Goal: Task Accomplishment & Management: Use online tool/utility

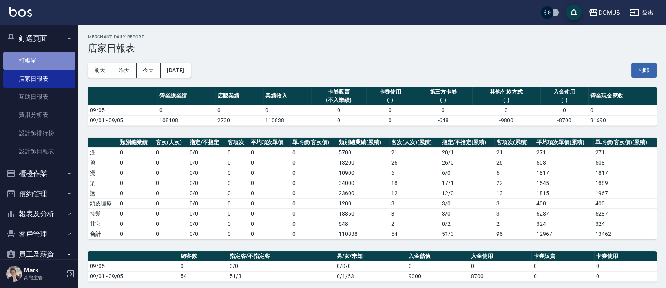
click at [43, 69] on link "打帳單" at bounding box center [39, 61] width 72 height 18
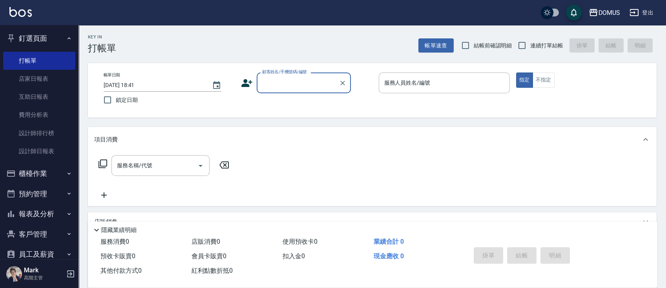
click at [553, 47] on span "連續打單結帳" at bounding box center [546, 46] width 33 height 8
click at [530, 47] on input "連續打單結帳" at bounding box center [522, 45] width 16 height 16
checkbox input "true"
click at [310, 79] on input "顧客姓名/手機號碼/編號" at bounding box center [297, 83] width 75 height 14
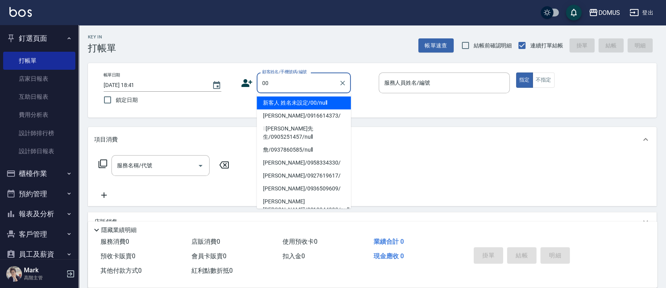
type input "新客人 姓名未設定/00/null"
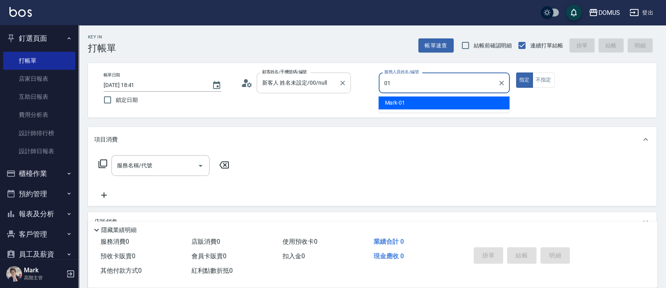
type input "Mark-01"
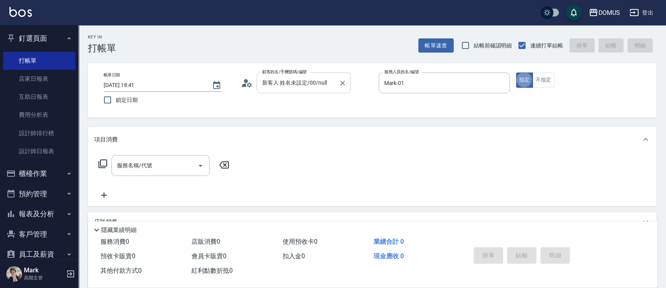
type button "true"
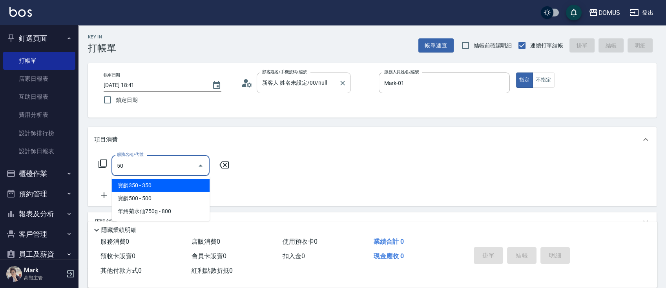
type input "501"
type input "100"
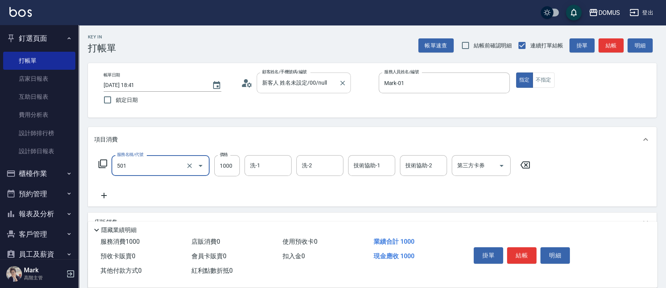
type input "染髮(501)"
type input "1"
type input "0"
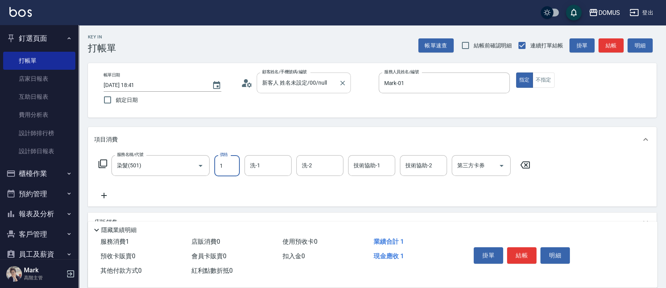
type input "15"
type input "10"
type input "150"
type input "1500"
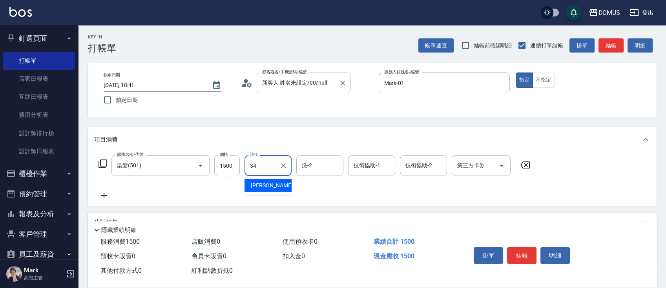
type input "[PERSON_NAME]-34"
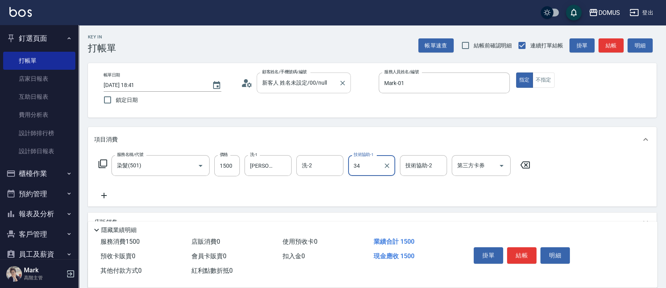
type input "[PERSON_NAME]-34"
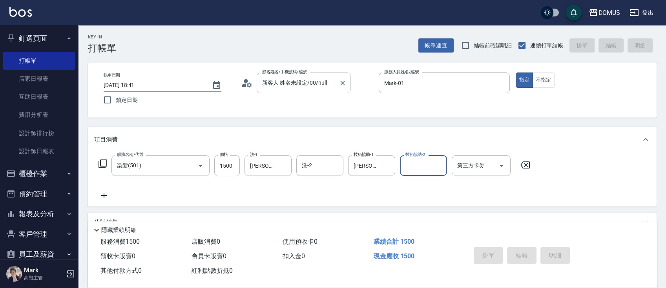
type input "0"
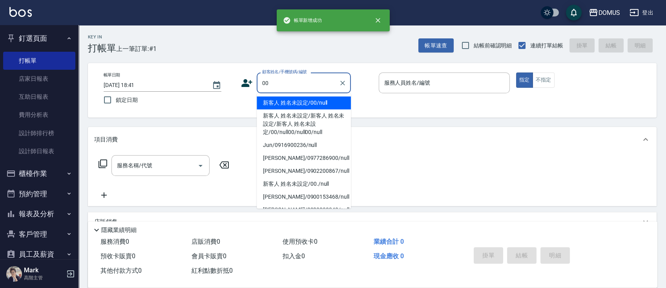
type input "00"
type input "0"
type input "新客人 姓名未設定/00/null"
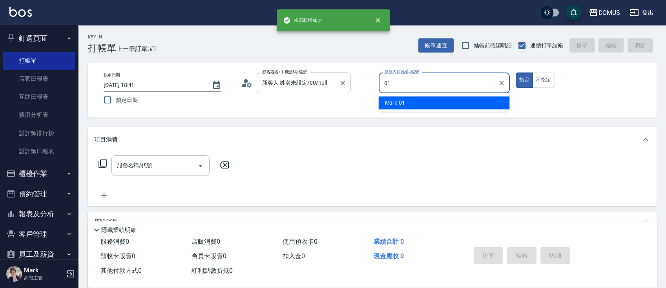
type input "Mark-01"
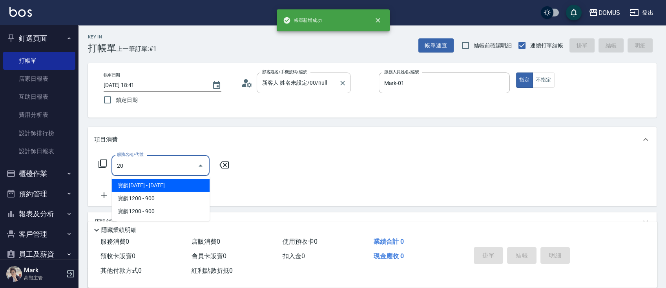
type input "206"
type input "20"
type input "健康洗髮(206)"
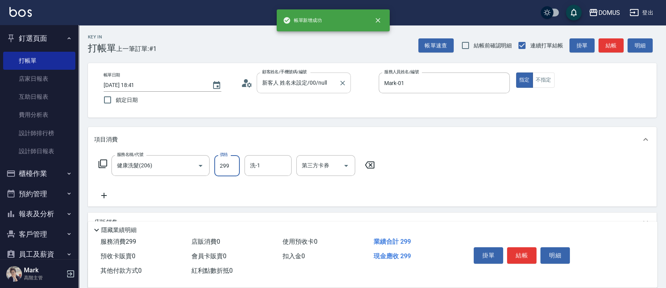
type input "0"
type input "30"
type input "300"
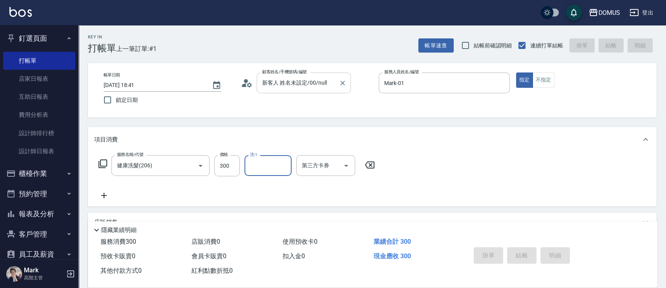
type input "0"
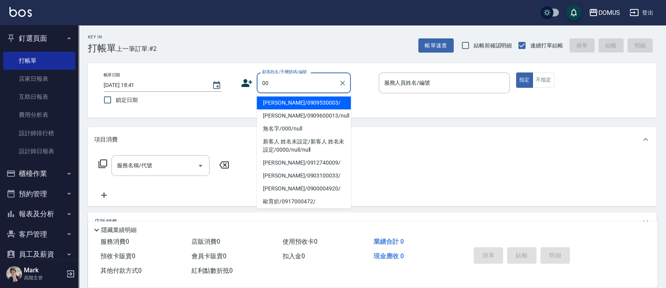
type input "[PERSON_NAME]/0909530003/"
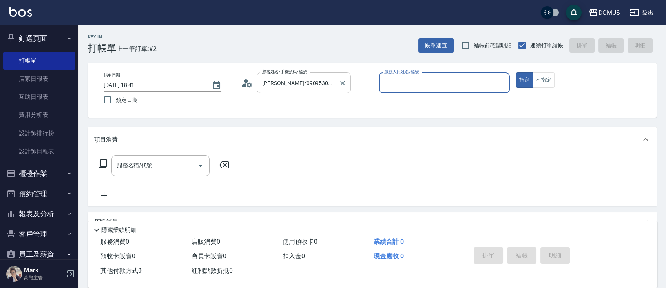
type input "Mark-01"
type input "新客人 姓名未設定/00/null"
click at [516, 73] on button "指定" at bounding box center [524, 80] width 17 height 15
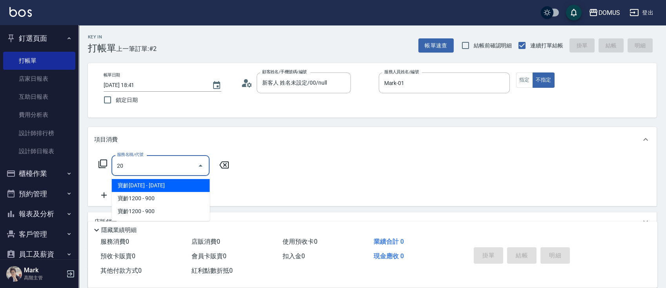
type input "206"
type input "20"
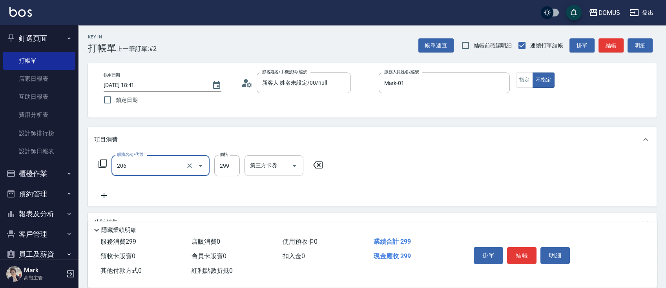
type input "健康洗髮(206)"
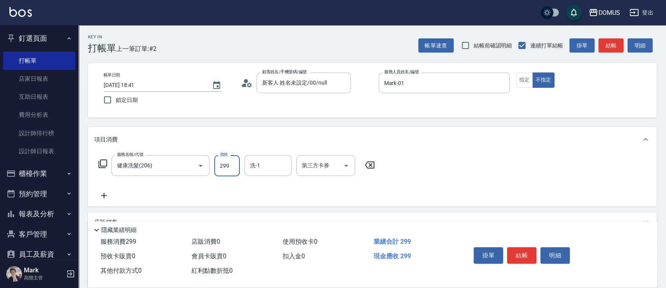
type input "3"
type input "0"
type input "30"
type input "300"
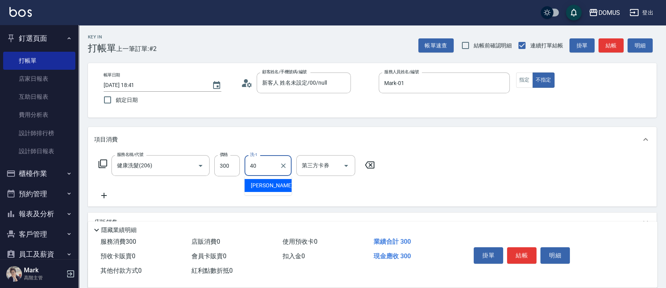
type input "[PERSON_NAME]-40"
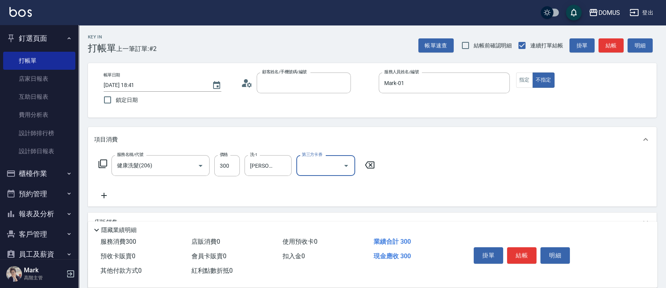
type input "0"
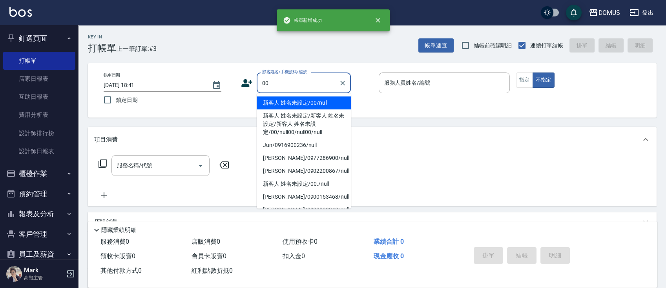
type input "新客人 姓名未設定/00/null"
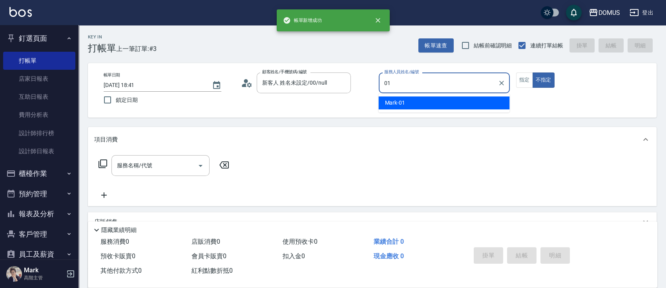
type input "Mark-01"
type button "false"
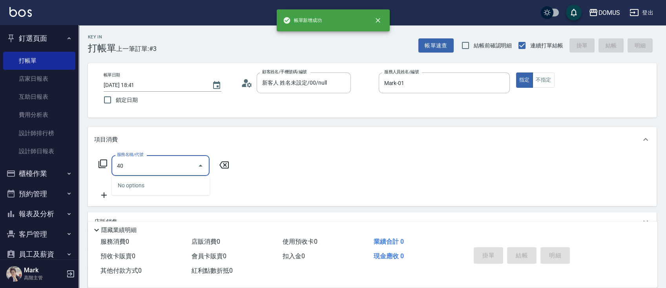
type input "401"
type input "20"
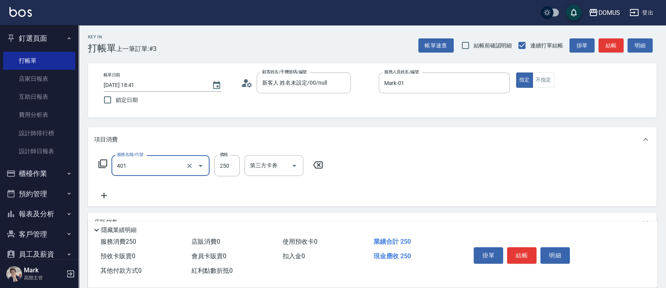
type input "剪髮(401)"
type input "7"
type input "0"
type input "70"
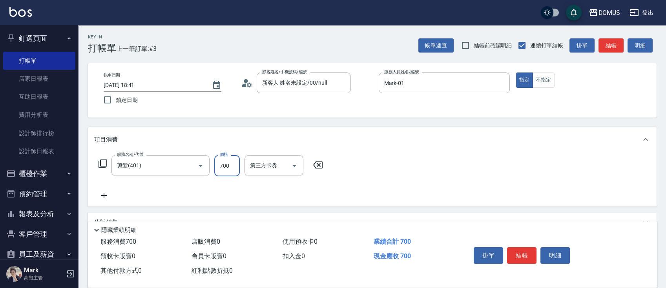
type input "700"
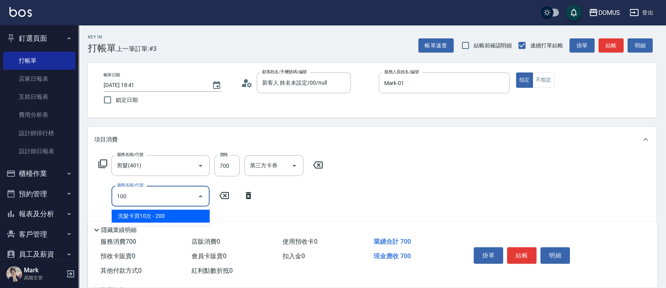
type input "1001"
type input "140"
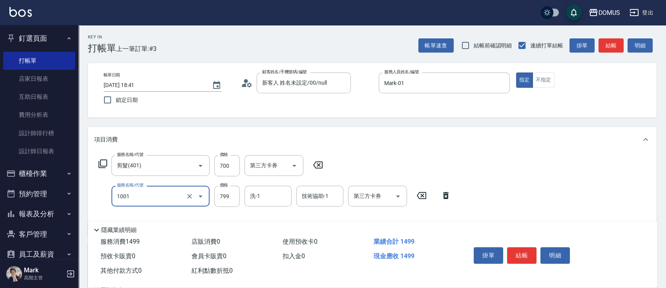
type input "洗+AB劑(1001)"
type input "70"
type input "80"
type input "150"
type input "800"
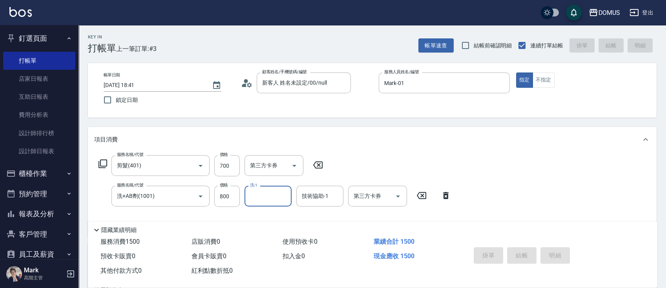
type input "0"
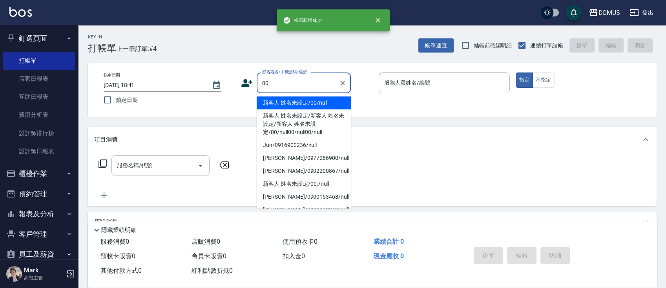
type input "新客人 姓名未設定/00/null"
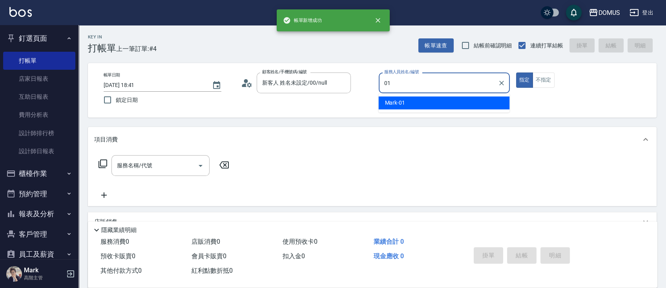
type input "Mark-01"
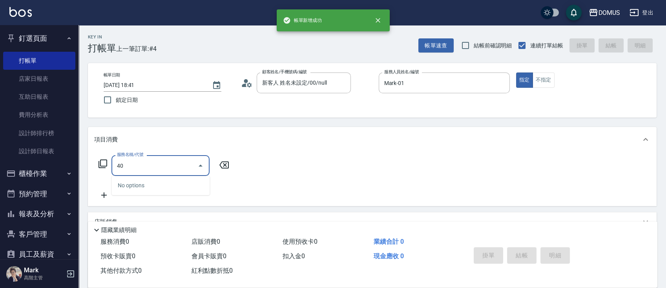
type input "401"
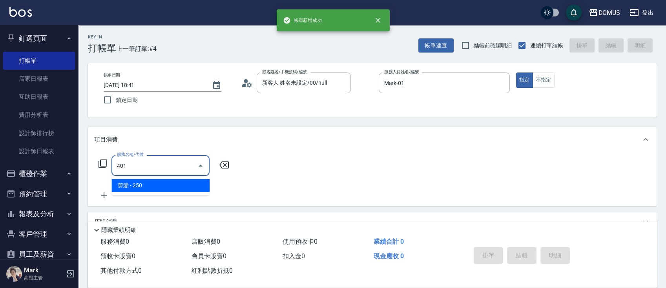
type input "20"
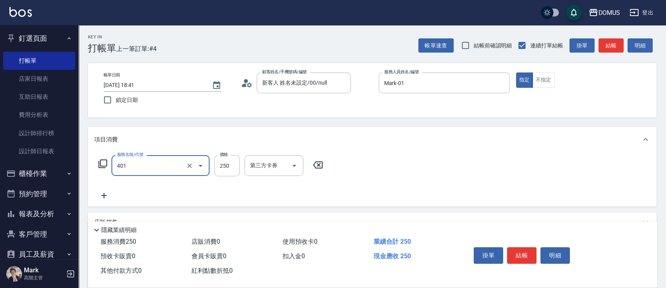
type input "剪髮(401)"
type input "6"
type input "0"
type input "60"
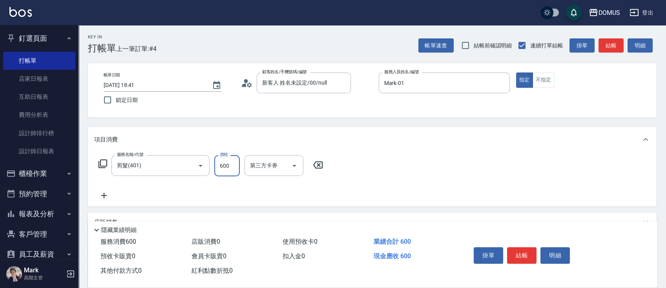
type input "600"
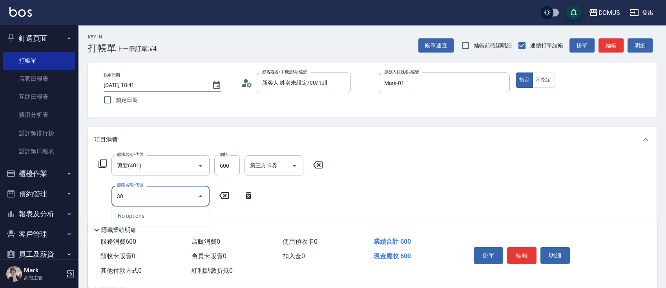
type input "301"
type input "210"
type input "燙髮(301)"
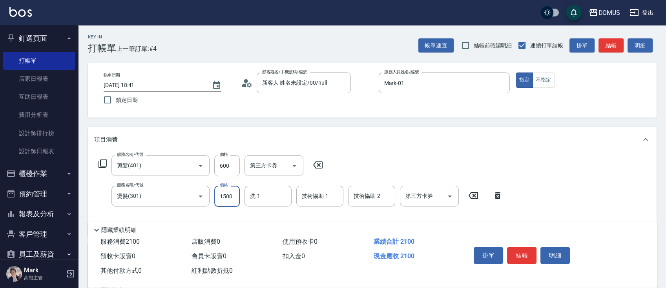
type input "3"
type input "60"
type input "30"
type input "90"
type input "300"
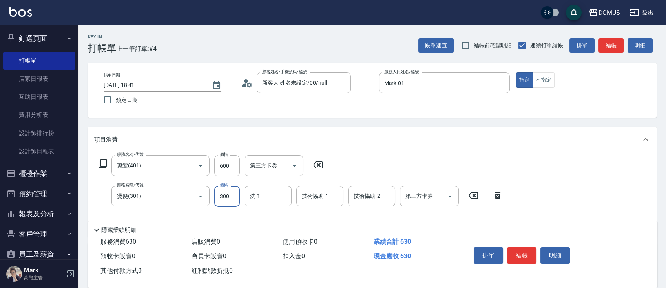
type input "360"
type input "3000"
type input "[PERSON_NAME]-34"
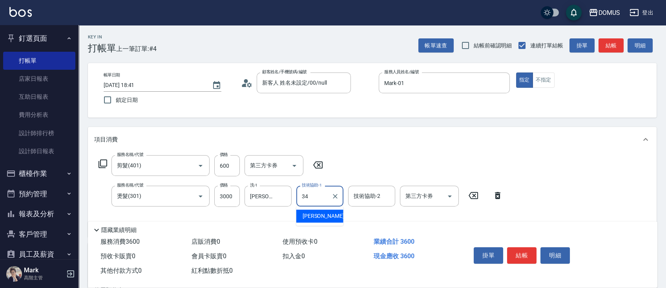
type input "[PERSON_NAME]-34"
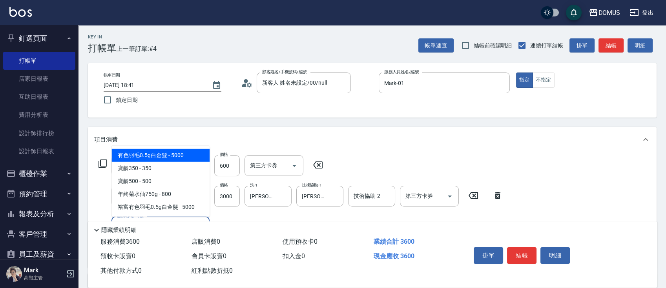
type input "501"
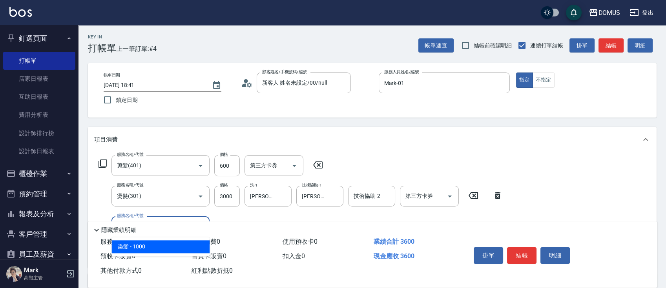
type input "460"
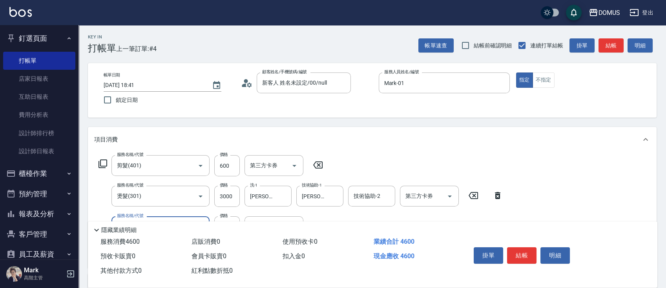
type input "染髮(501)"
type input "360"
type input "18"
type input "370"
type input "180"
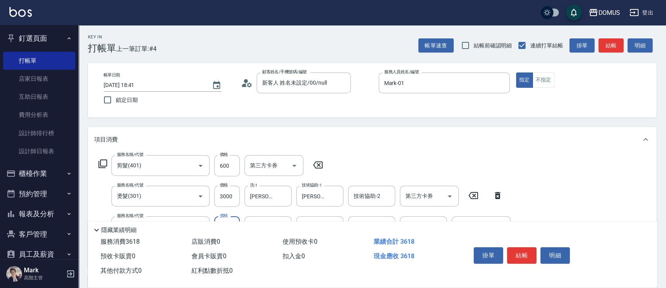
type input "540"
type input "1800"
type input "[PERSON_NAME]-34"
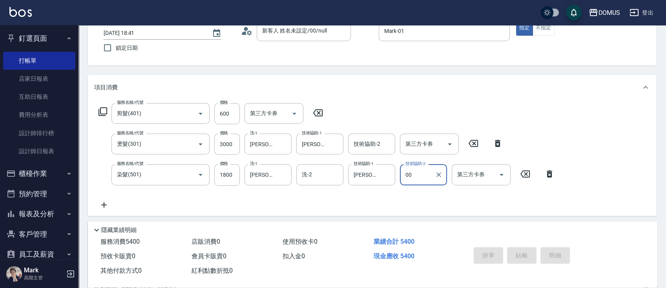
type input "00"
type input "0"
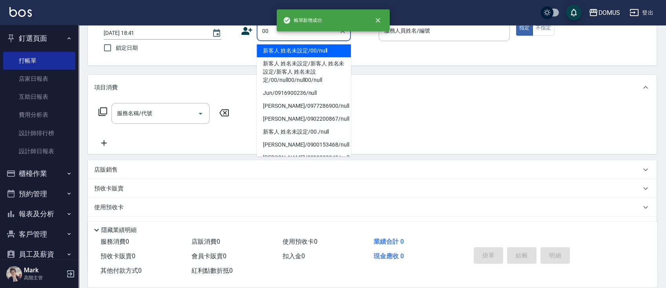
type input "新客人 姓名未設定/00/null"
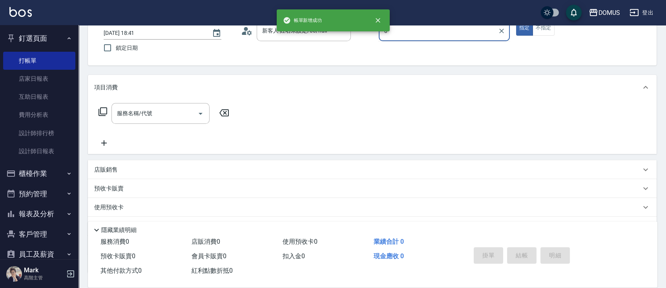
type input "0"
click at [516, 20] on button "指定" at bounding box center [524, 27] width 17 height 15
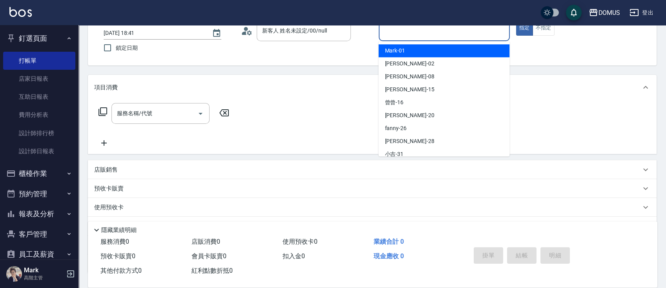
click at [425, 32] on input "服務人員姓名/編號" at bounding box center [444, 31] width 124 height 14
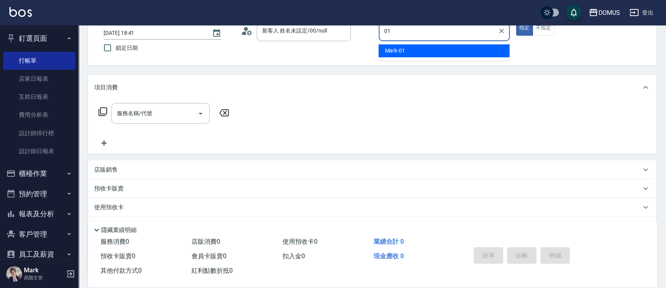
type input "Mark-01"
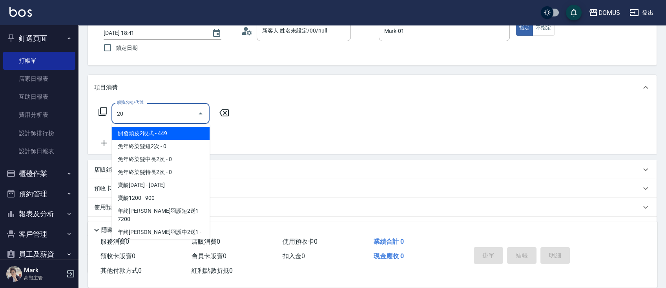
type input "206"
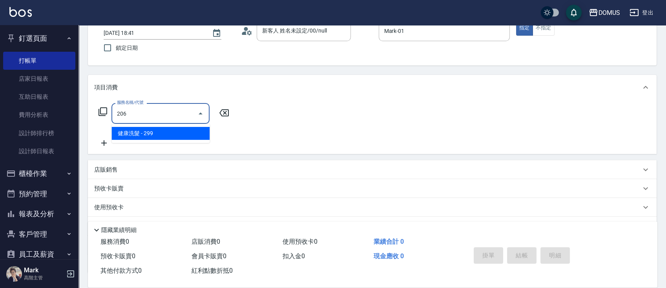
type input "20"
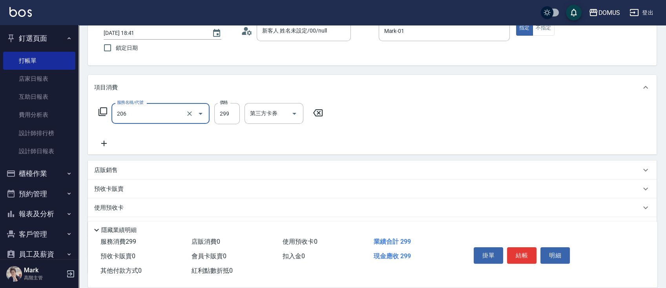
type input "健康洗髮(206)"
type input "0"
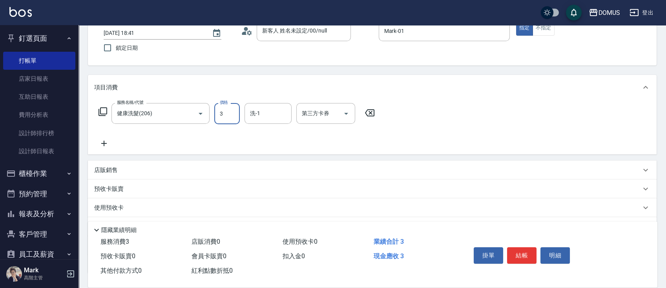
type input "30"
type input "300"
type input "[PERSON_NAME]-34"
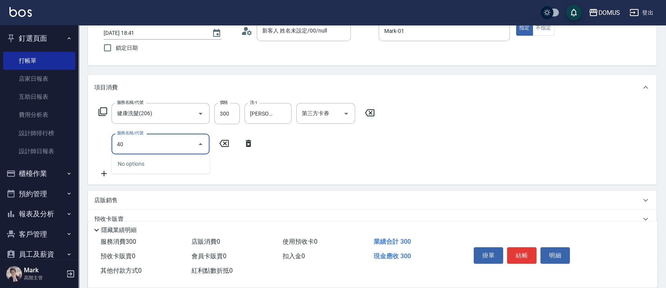
type input "401"
type input "50"
type input "剪髮(401)"
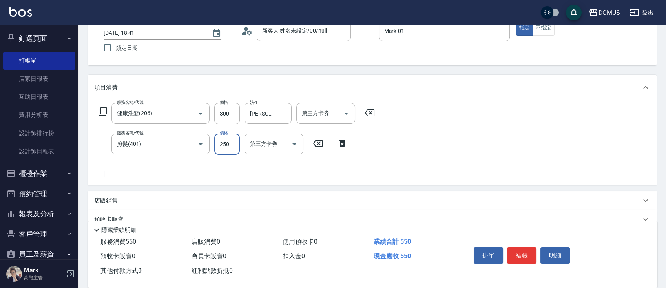
type input "30"
type input "50"
type input "80"
type input "500"
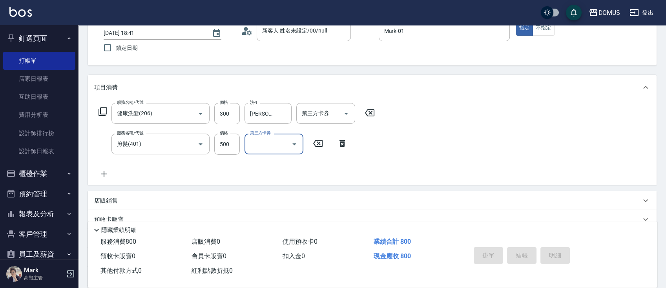
type input "[DATE] 18:42"
type input "0"
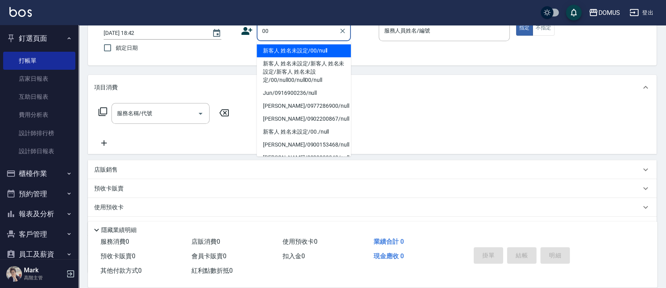
type input "新客人 姓名未設定/00/null"
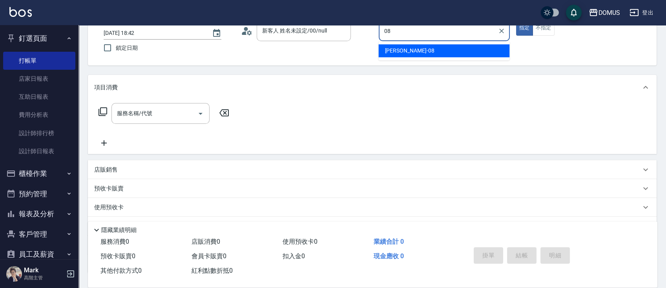
type input "小朱-08"
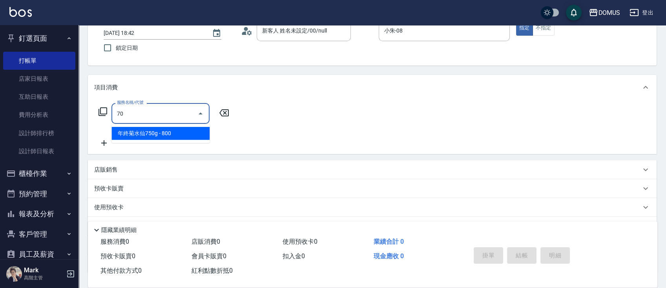
type input "704"
type input "500"
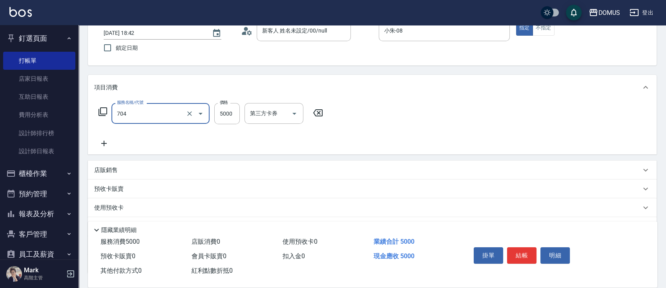
type input "新羽毛鉑金接髮調整(704)"
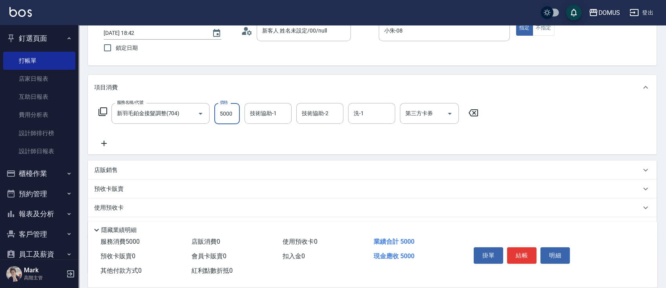
type input "0"
type input "50"
type input "500"
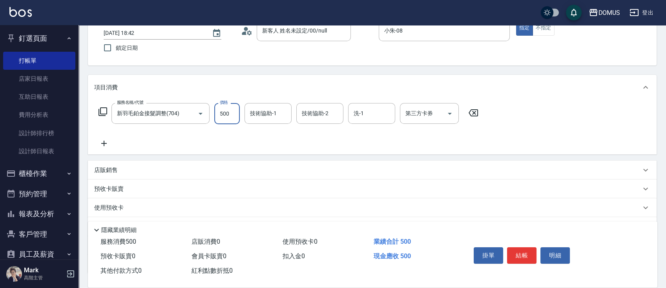
type input "5000"
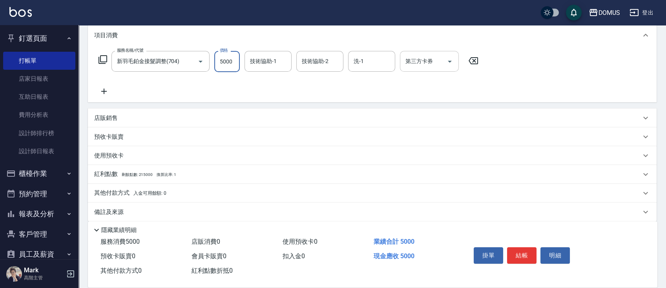
click at [436, 68] on div "第三方卡券" at bounding box center [429, 61] width 59 height 21
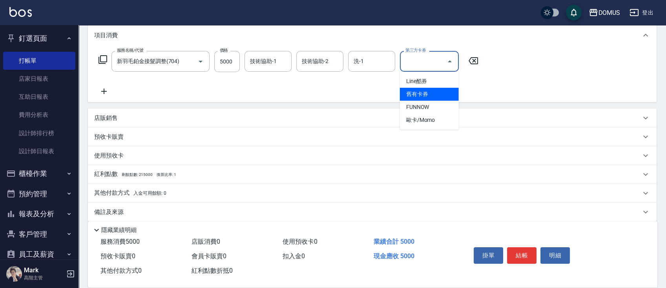
click at [345, 100] on div "服務名稱/代號 新羽毛鉑金接髮調整(704) 服務名稱/代號 價格 5000 價格 技術協助-1 技術協助-1 技術協助-2 技術協助-2 洗-1 洗-1 第…" at bounding box center [372, 75] width 569 height 55
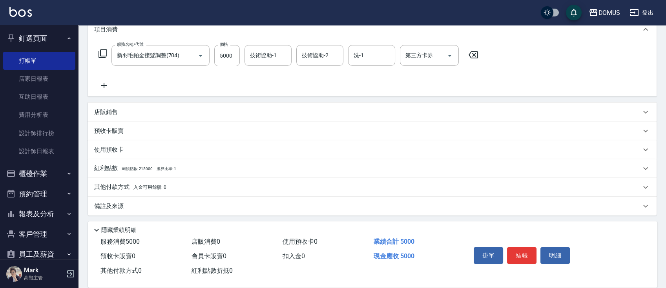
scroll to position [112, 0]
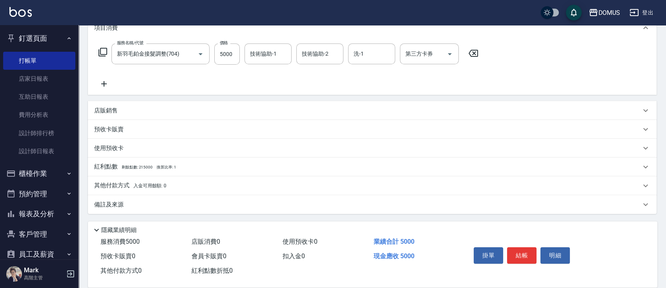
click at [224, 178] on div "其他付款方式 入金可用餘額: 0" at bounding box center [372, 186] width 569 height 19
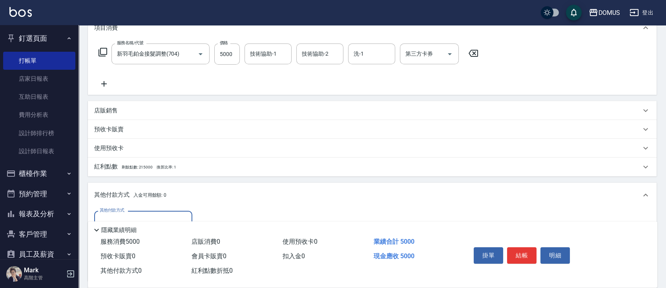
scroll to position [0, 0]
click at [156, 213] on div "其他付款方式" at bounding box center [143, 221] width 98 height 21
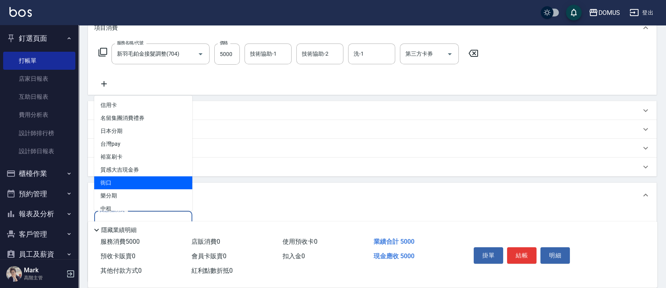
type input "街口"
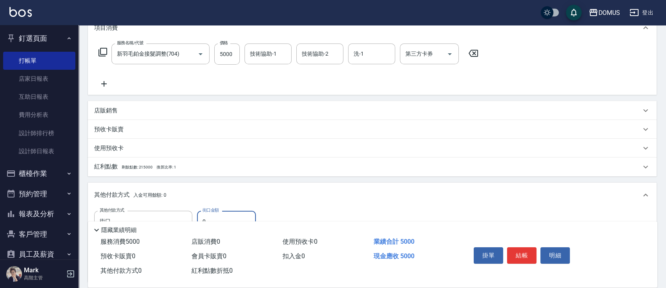
type input "490"
type input "50"
type input "450"
type input "500"
type input "0"
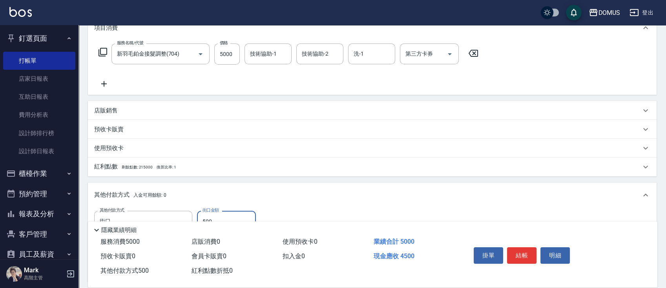
type input "5000"
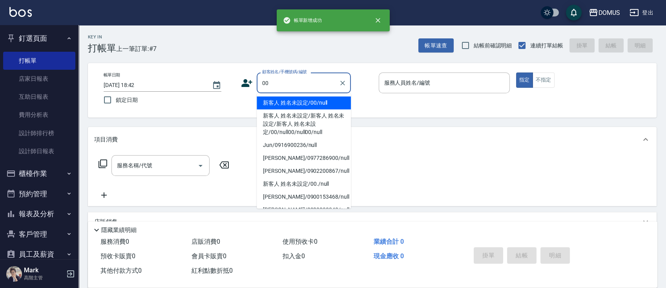
type input "新客人 姓名未設定/00/null"
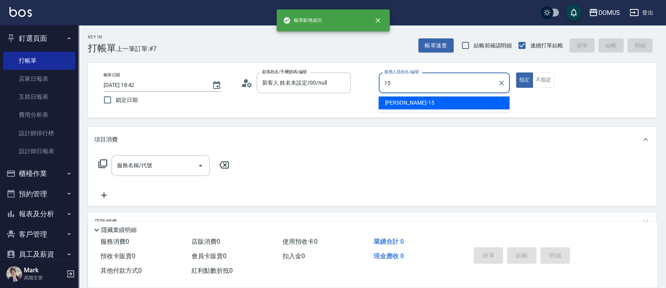
type input "[PERSON_NAME]-15"
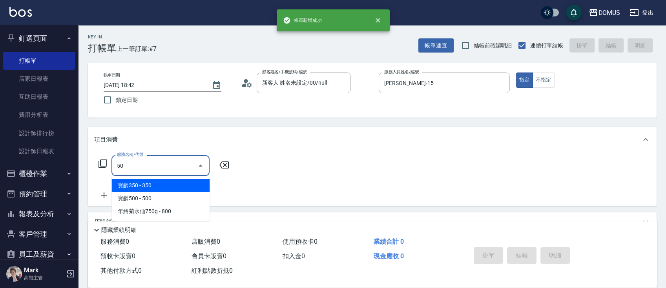
type input "501"
type input "100"
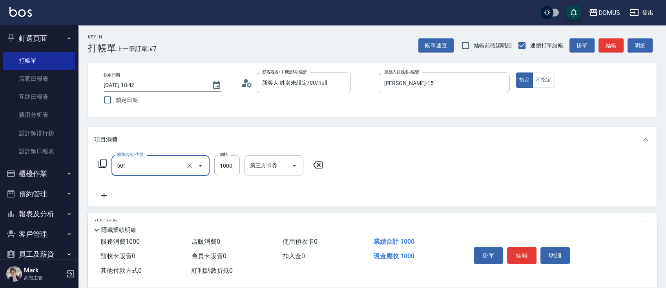
type input "染髮(501)"
type input "3"
type input "0"
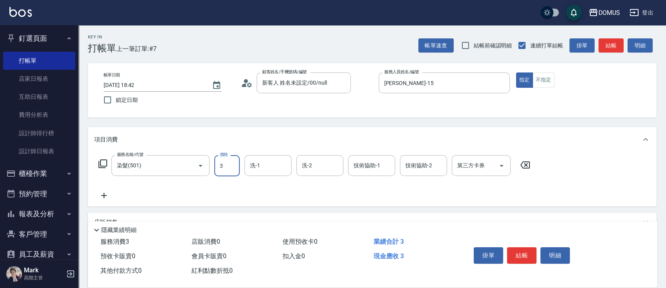
type input "30"
type input "300"
type input "3000"
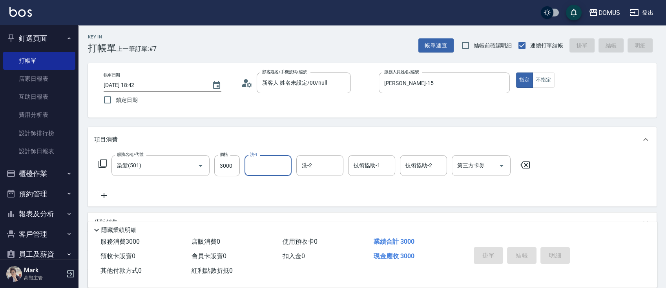
type input "0"
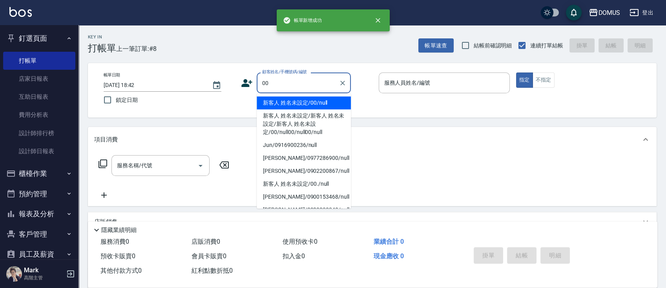
type input "新客人 姓名未設定/00/null"
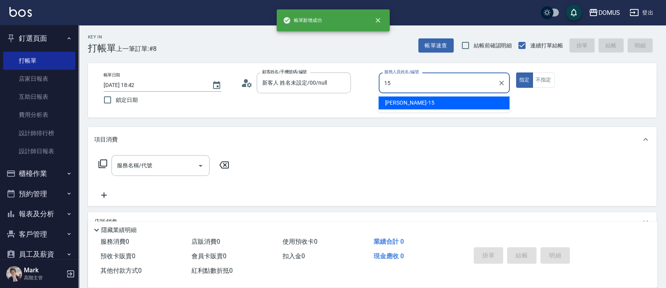
type input "[PERSON_NAME]-15"
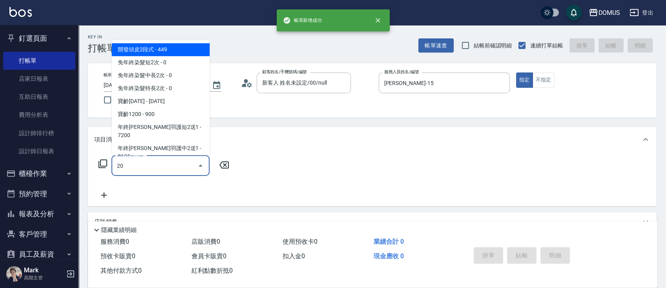
type input "201"
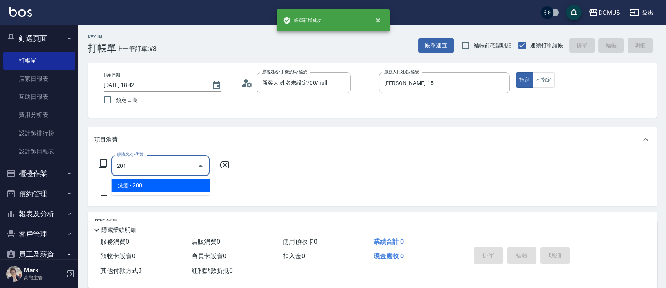
type input "20"
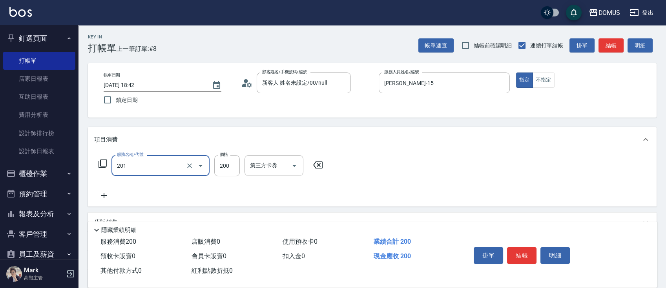
type input "洗髮(201)"
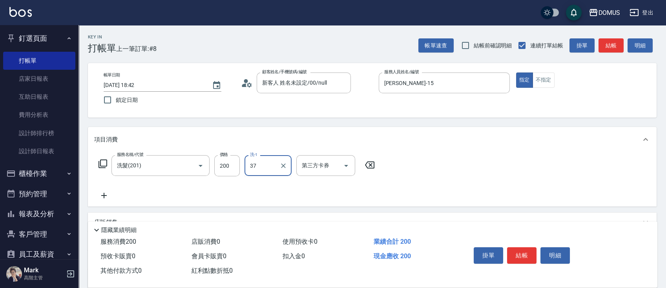
type input "林怡靜-37"
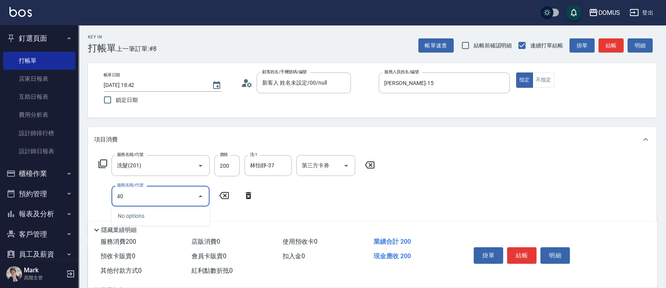
type input "401"
type input "40"
type input "剪髮(401)"
type input "4"
type input "20"
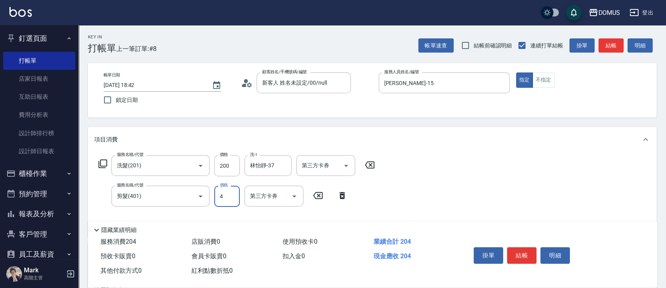
type input "40"
type input "60"
type input "400"
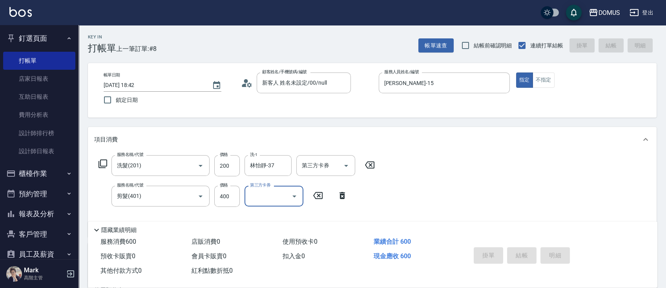
type input "0"
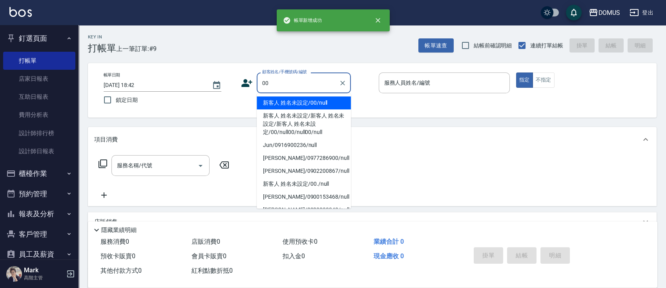
type input "新客人 姓名未設定/00/null"
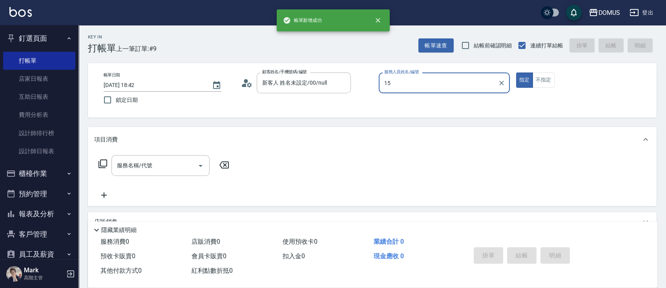
type input "[PERSON_NAME]-15"
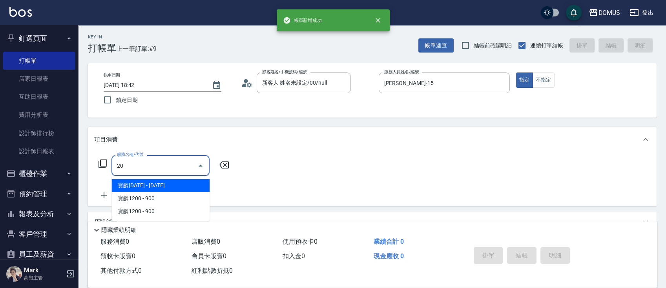
type input "201"
type input "20"
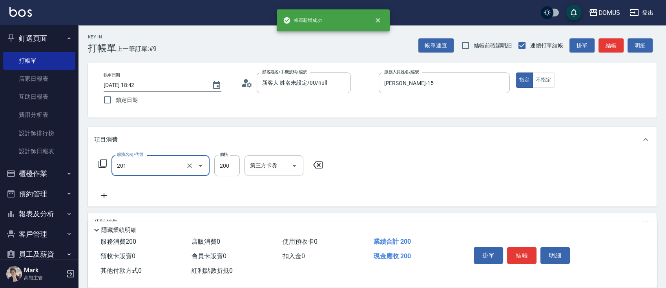
type input "洗髮(201)"
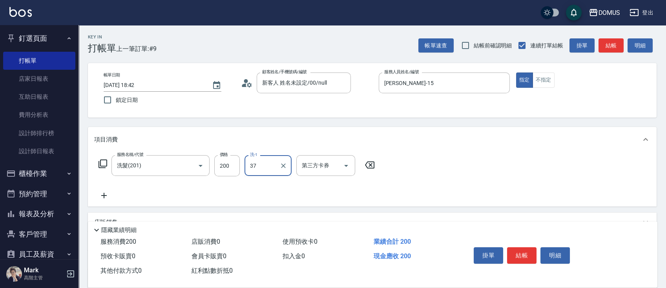
type input "林怡靜-37"
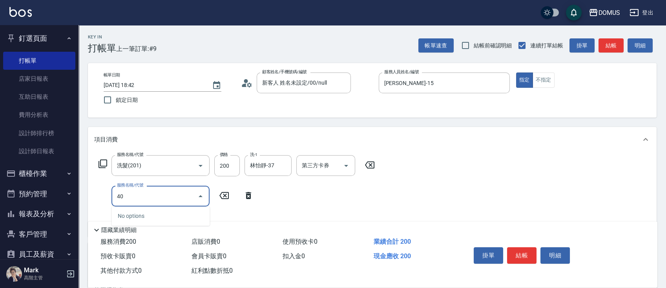
type input "401"
type input "40"
type input "剪髮(401)"
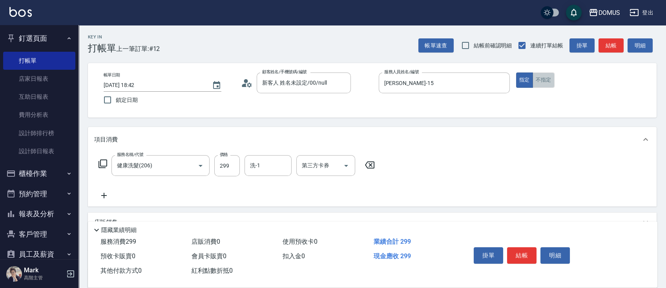
click at [534, 80] on button "不指定" at bounding box center [544, 80] width 22 height 15
click at [220, 172] on input "299" at bounding box center [227, 165] width 26 height 21
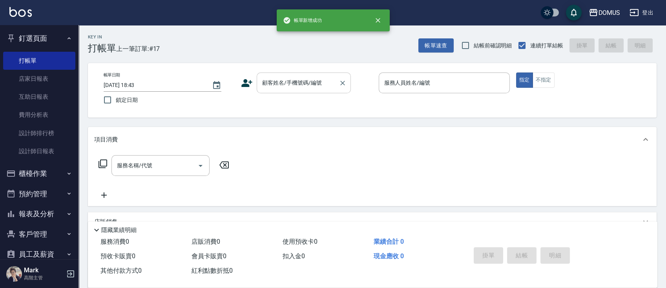
click at [301, 85] on input "顧客姓名/手機號碼/編號" at bounding box center [297, 83] width 75 height 14
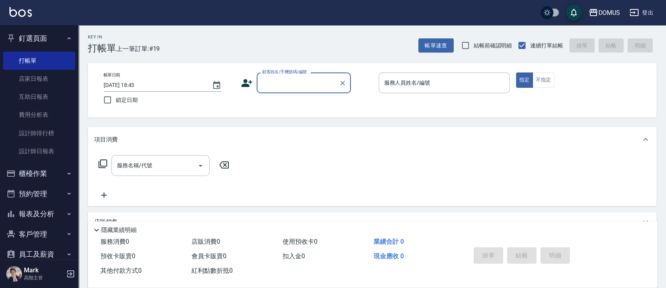
click at [46, 170] on button "櫃檯作業" at bounding box center [39, 174] width 72 height 20
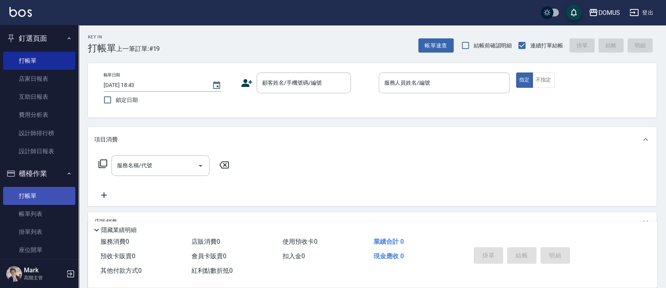
click at [50, 193] on link "打帳單" at bounding box center [39, 196] width 72 height 18
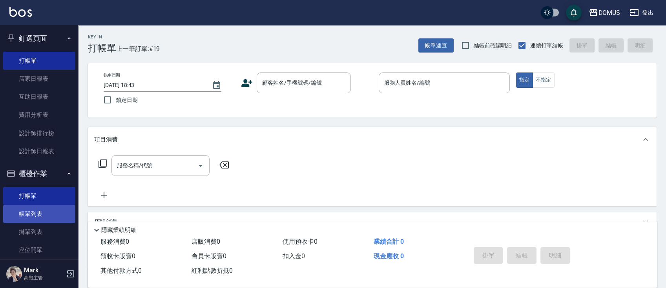
click at [50, 215] on link "帳單列表" at bounding box center [39, 214] width 72 height 18
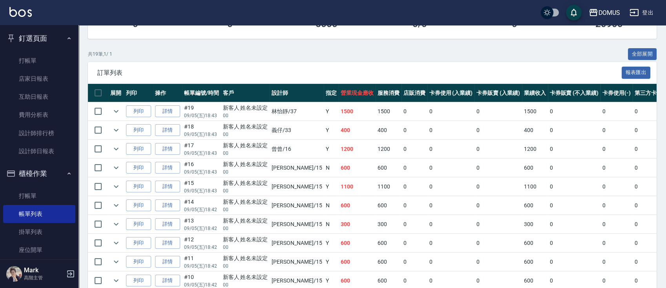
scroll to position [133, 0]
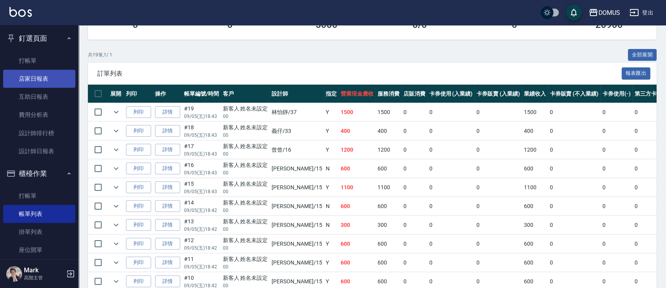
click at [18, 83] on link "店家日報表" at bounding box center [39, 79] width 72 height 18
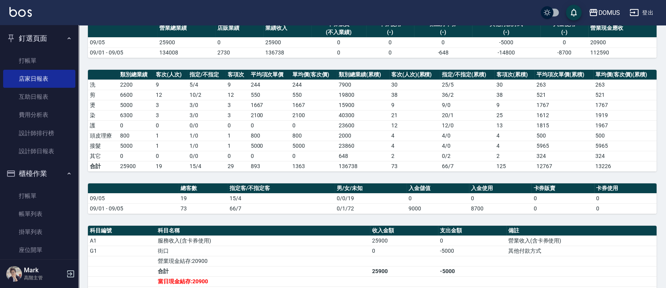
scroll to position [209, 0]
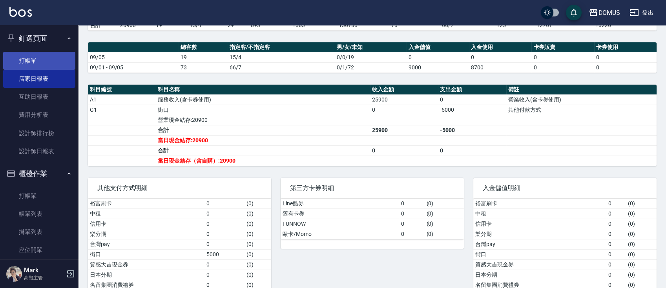
click at [36, 53] on link "打帳單" at bounding box center [39, 61] width 72 height 18
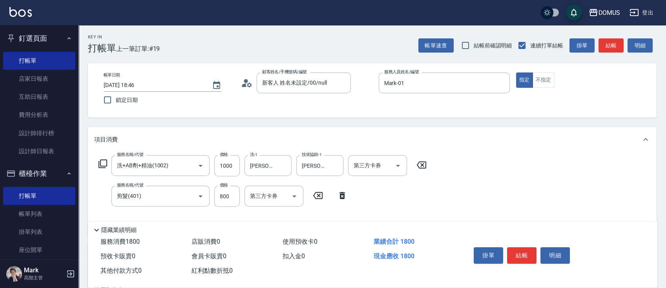
click at [346, 191] on icon at bounding box center [342, 195] width 20 height 9
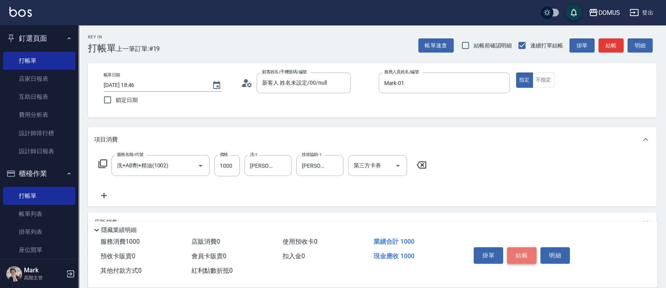
click at [518, 250] on button "結帳" at bounding box center [521, 256] width 29 height 16
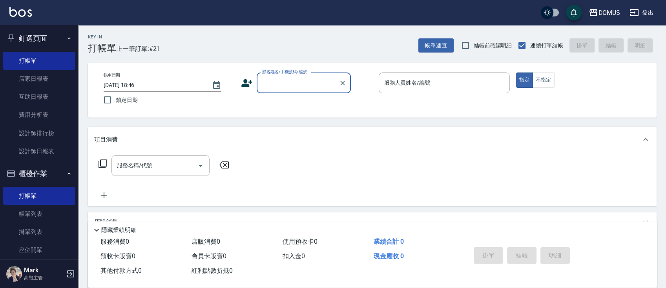
click at [67, 38] on icon "button" at bounding box center [68, 38] width 3 height 2
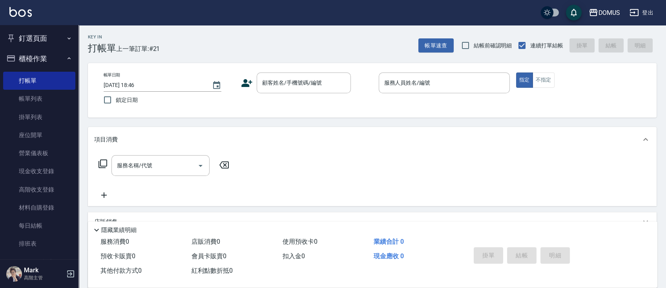
click at [53, 57] on button "櫃檯作業" at bounding box center [39, 59] width 72 height 20
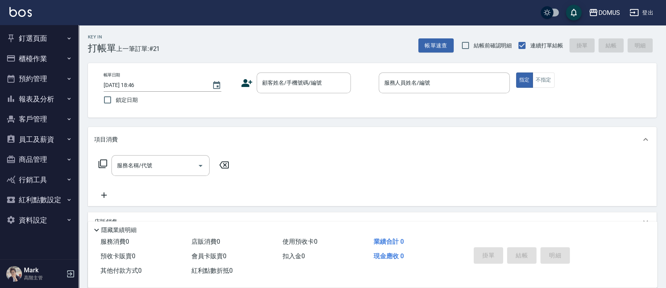
click at [57, 137] on button "員工及薪資" at bounding box center [39, 139] width 72 height 20
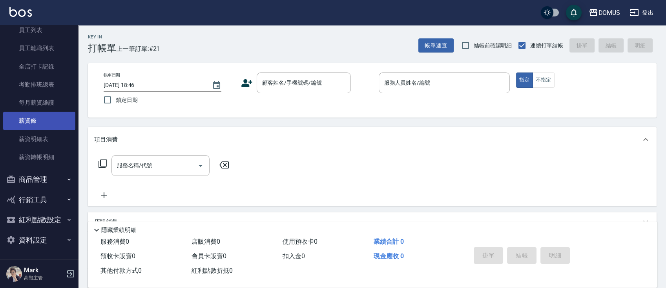
scroll to position [79, 0]
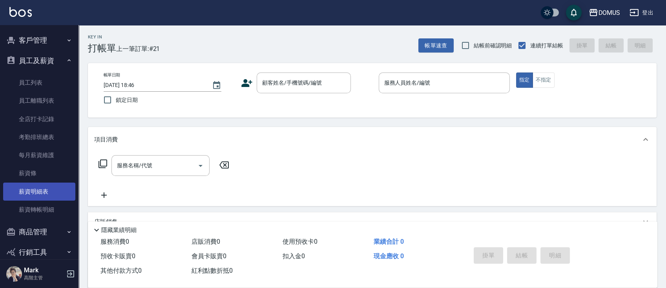
click at [46, 187] on link "薪資明細表" at bounding box center [39, 192] width 72 height 18
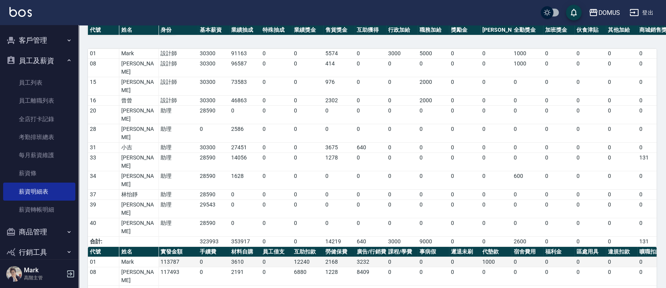
scroll to position [103, 0]
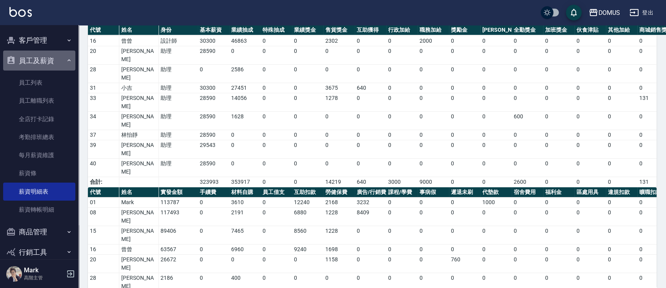
click at [66, 61] on icon "button" at bounding box center [69, 60] width 6 height 6
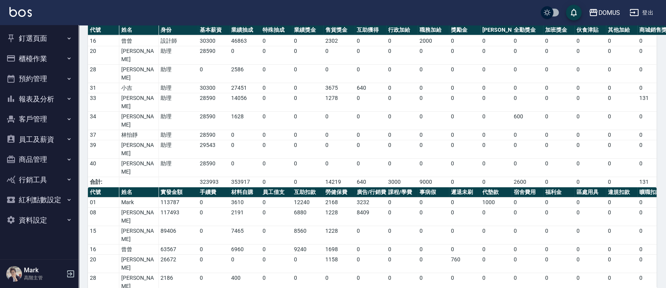
scroll to position [0, 0]
click at [65, 38] on button "釘選頁面" at bounding box center [39, 38] width 72 height 20
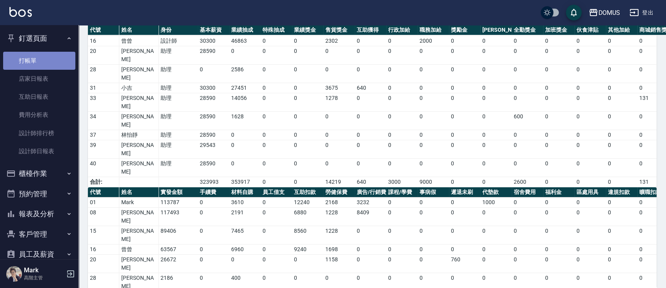
click at [44, 64] on link "打帳單" at bounding box center [39, 61] width 72 height 18
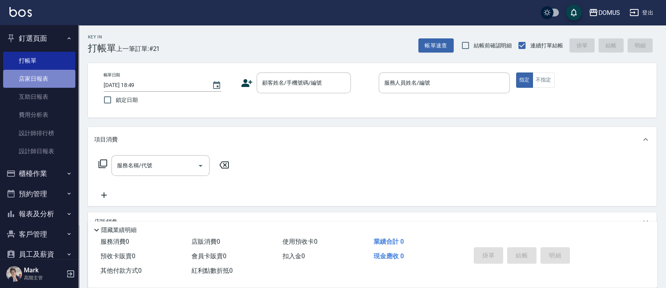
click at [44, 75] on link "店家日報表" at bounding box center [39, 79] width 72 height 18
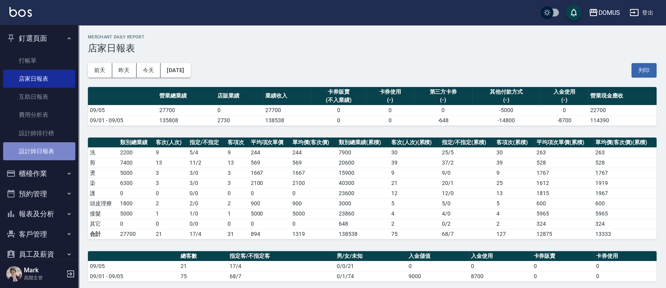
click at [46, 150] on link "設計師日報表" at bounding box center [39, 151] width 72 height 18
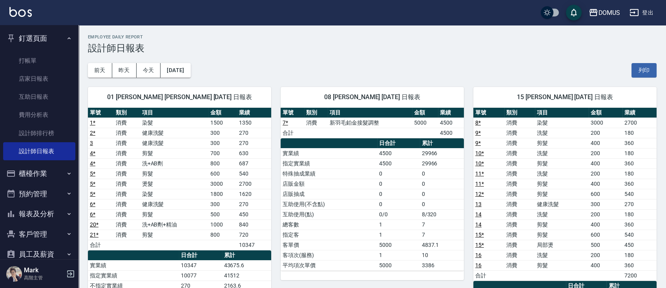
scroll to position [52, 0]
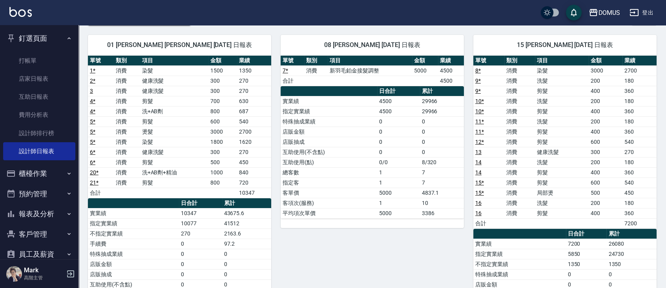
click at [62, 34] on button "釘選頁面" at bounding box center [39, 38] width 72 height 20
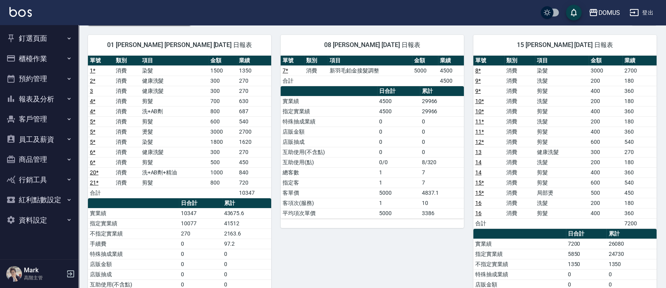
click at [49, 134] on button "員工及薪資" at bounding box center [39, 139] width 72 height 20
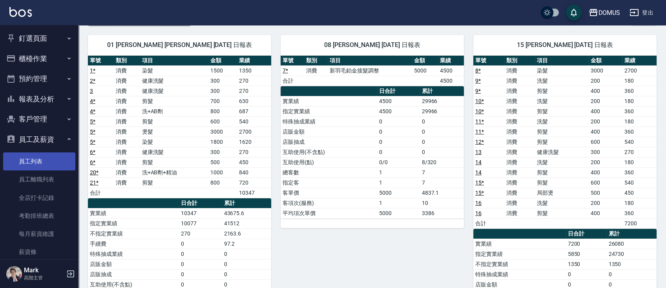
click at [39, 162] on link "員工列表" at bounding box center [39, 162] width 72 height 18
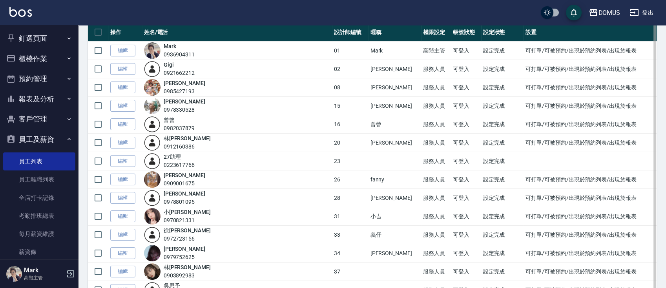
scroll to position [52, 0]
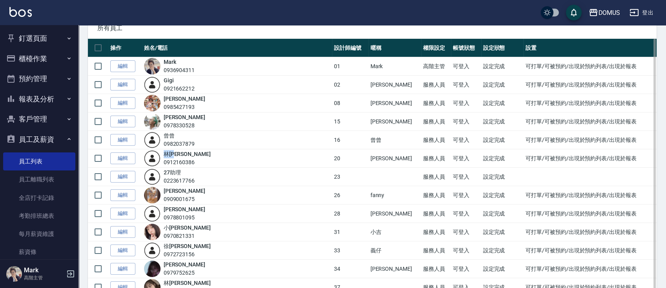
drag, startPoint x: 197, startPoint y: 154, endPoint x: 177, endPoint y: 157, distance: 19.9
click at [177, 157] on div "[PERSON_NAME]0912160386" at bounding box center [187, 158] width 47 height 16
copy link "[PERSON_NAME]"
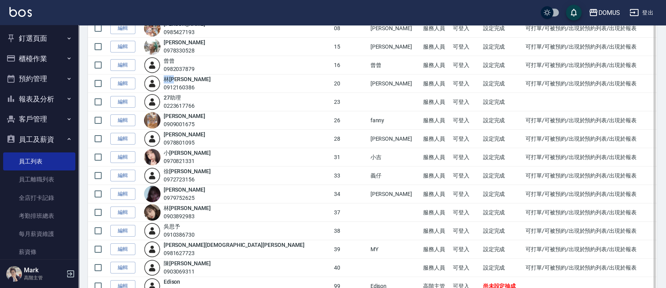
scroll to position [157, 0]
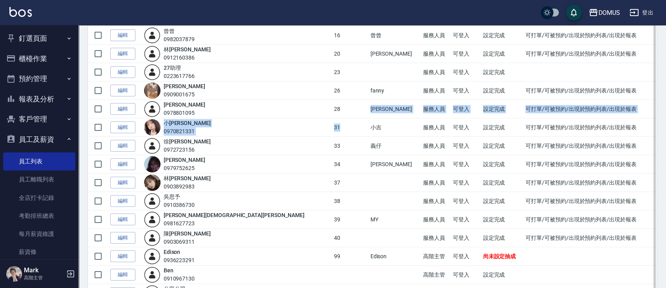
click at [291, 120] on tbody "編輯 Mark 0936904311 01 Mark 高階主管 可登入 設定完成 可打單/可被預約/出現於預約列表/出現於報表 編輯 Gigi 0921662…" at bounding box center [372, 137] width 569 height 369
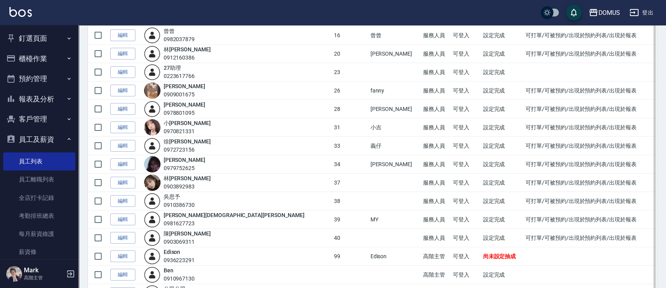
click at [368, 178] on td at bounding box center [394, 183] width 53 height 18
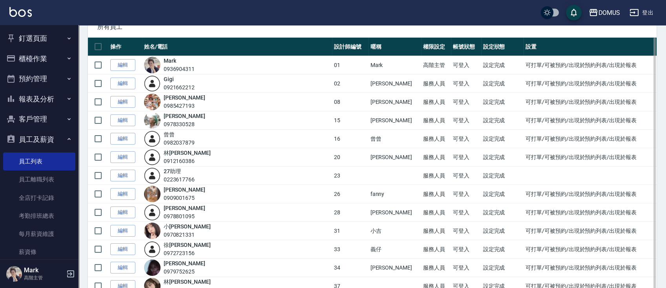
scroll to position [52, 0]
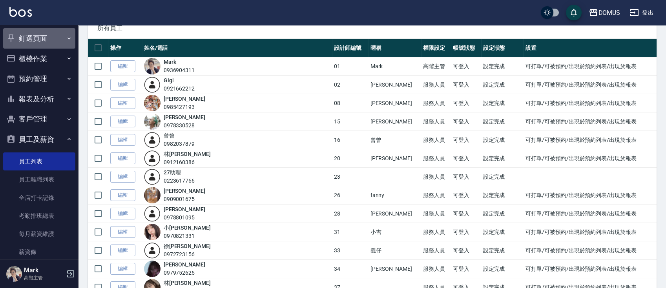
click at [50, 35] on button "釘選頁面" at bounding box center [39, 38] width 72 height 20
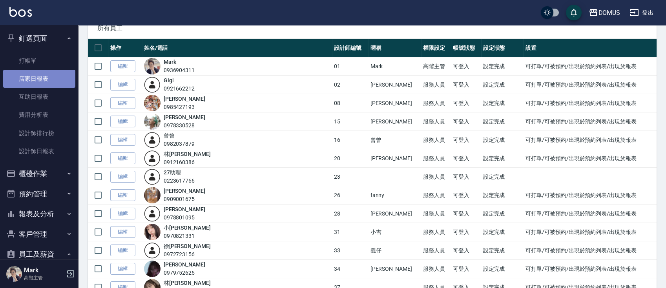
click at [43, 77] on link "店家日報表" at bounding box center [39, 79] width 72 height 18
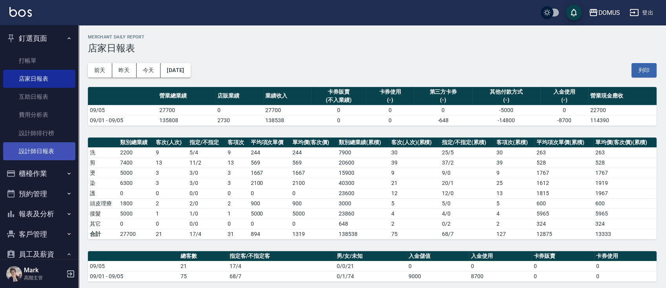
click at [33, 148] on link "設計師日報表" at bounding box center [39, 151] width 72 height 18
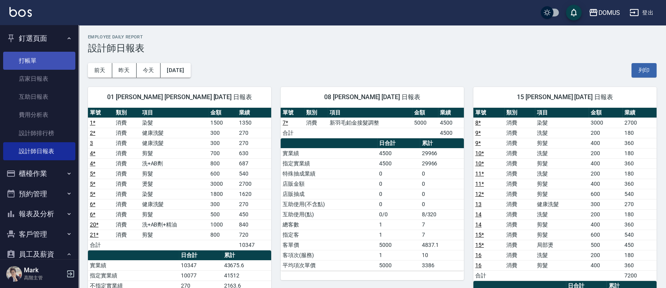
click at [43, 60] on link "打帳單" at bounding box center [39, 61] width 72 height 18
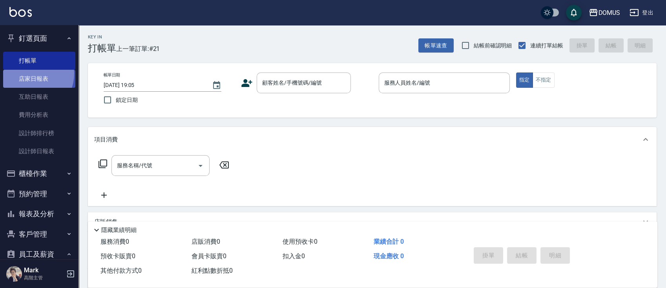
click at [29, 74] on link "店家日報表" at bounding box center [39, 79] width 72 height 18
